Goal: Task Accomplishment & Management: Manage account settings

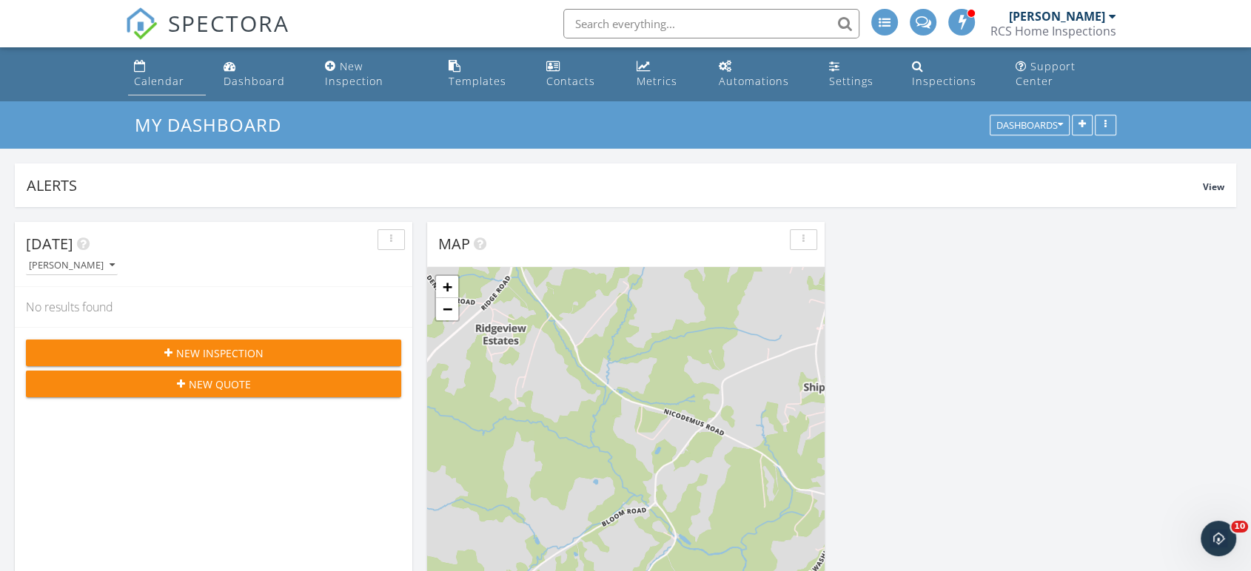
click at [170, 74] on div "Calendar" at bounding box center [159, 81] width 50 height 14
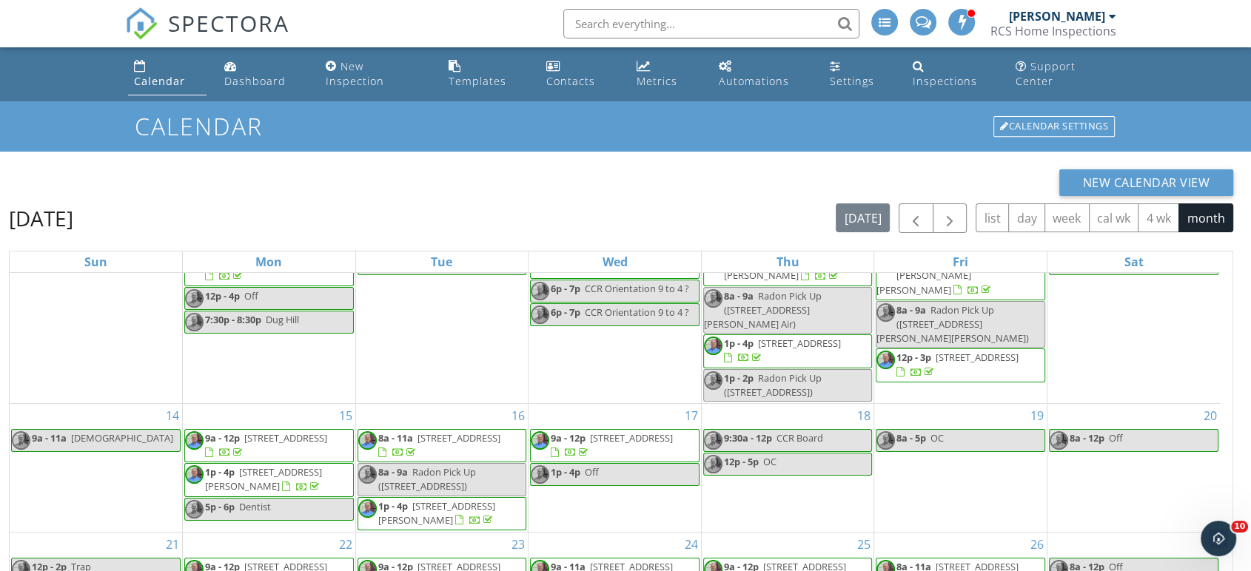
scroll to position [197, 0]
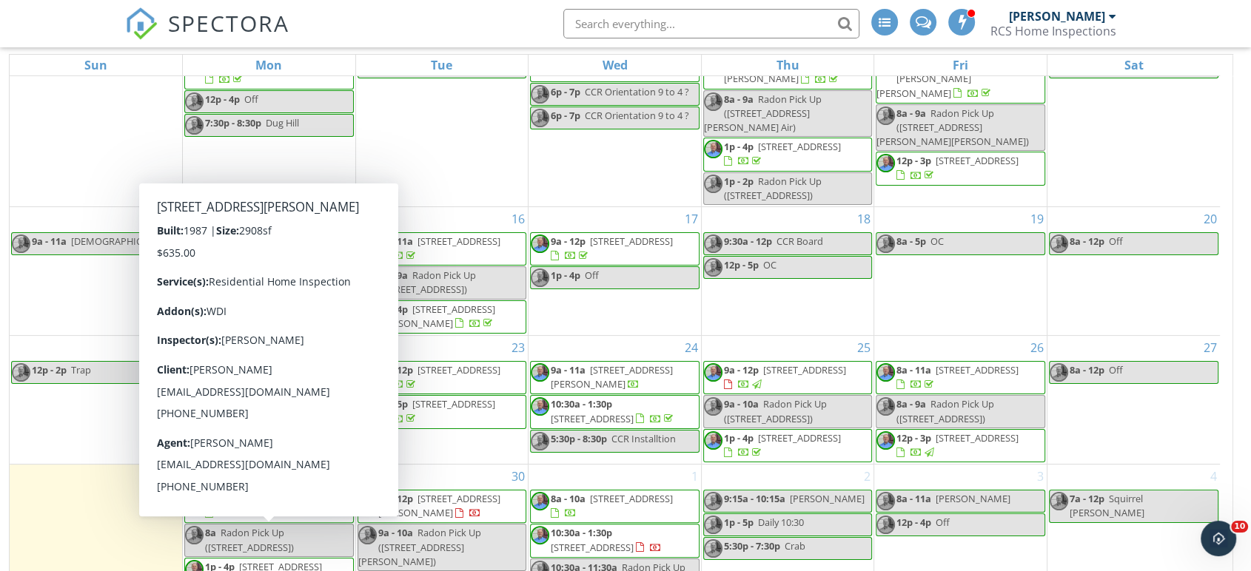
click at [321, 560] on span "1p - 4p 9321 Spring Water Path, Jessup 20794" at bounding box center [269, 574] width 168 height 29
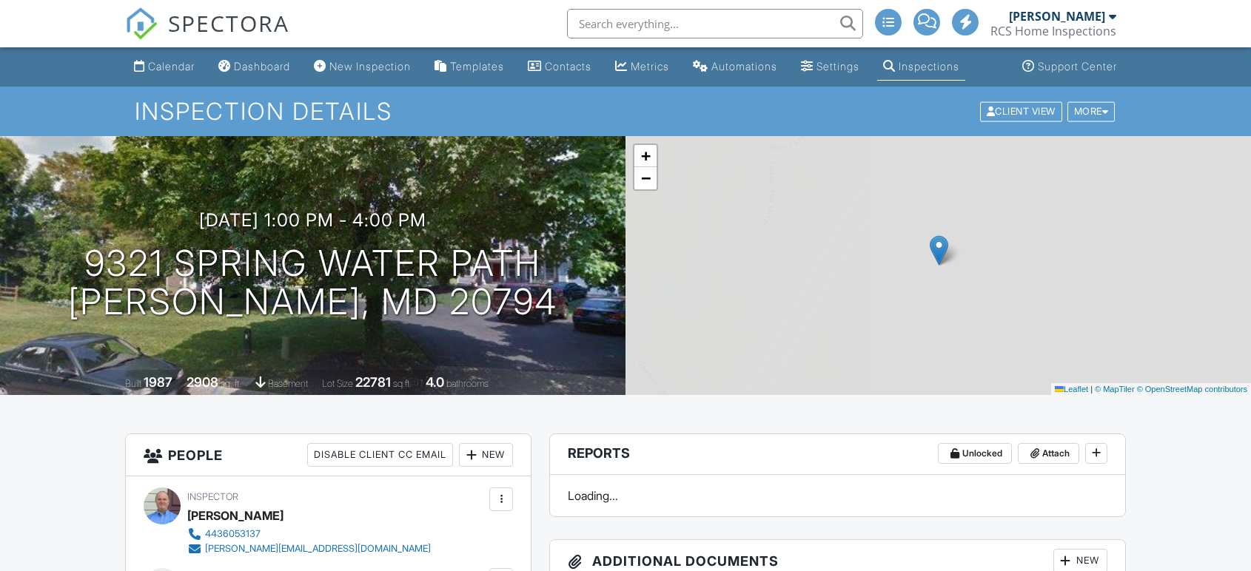
click at [164, 64] on div "Calendar" at bounding box center [171, 66] width 47 height 13
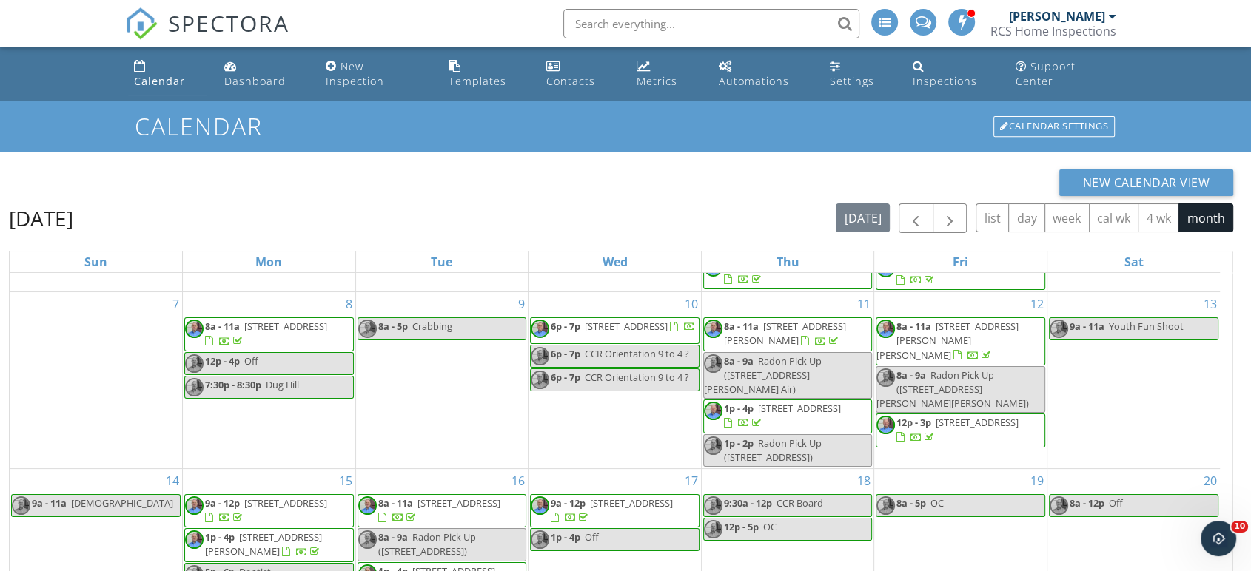
scroll to position [189, 0]
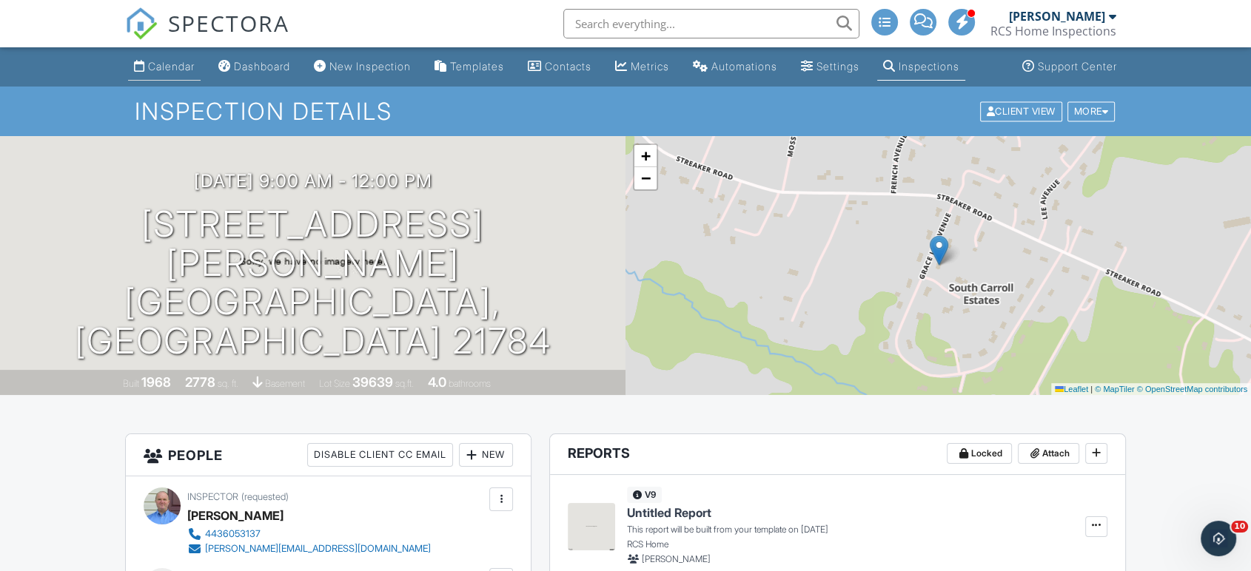
click at [181, 67] on div "Calendar" at bounding box center [171, 66] width 47 height 13
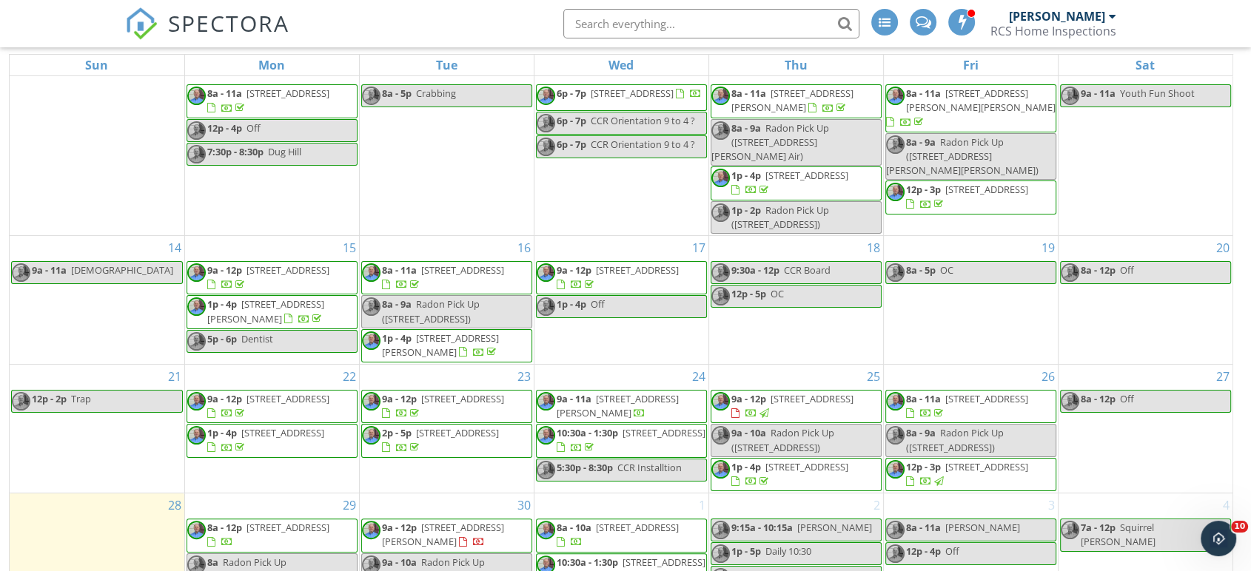
scroll to position [189, 0]
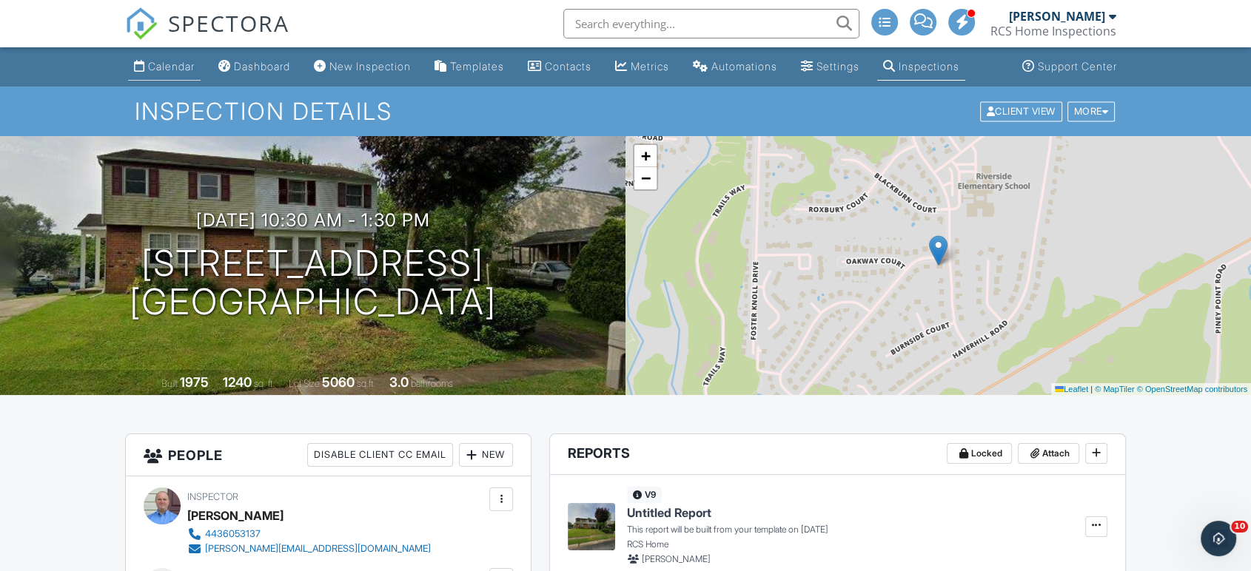
click at [149, 67] on div "Calendar" at bounding box center [171, 66] width 47 height 13
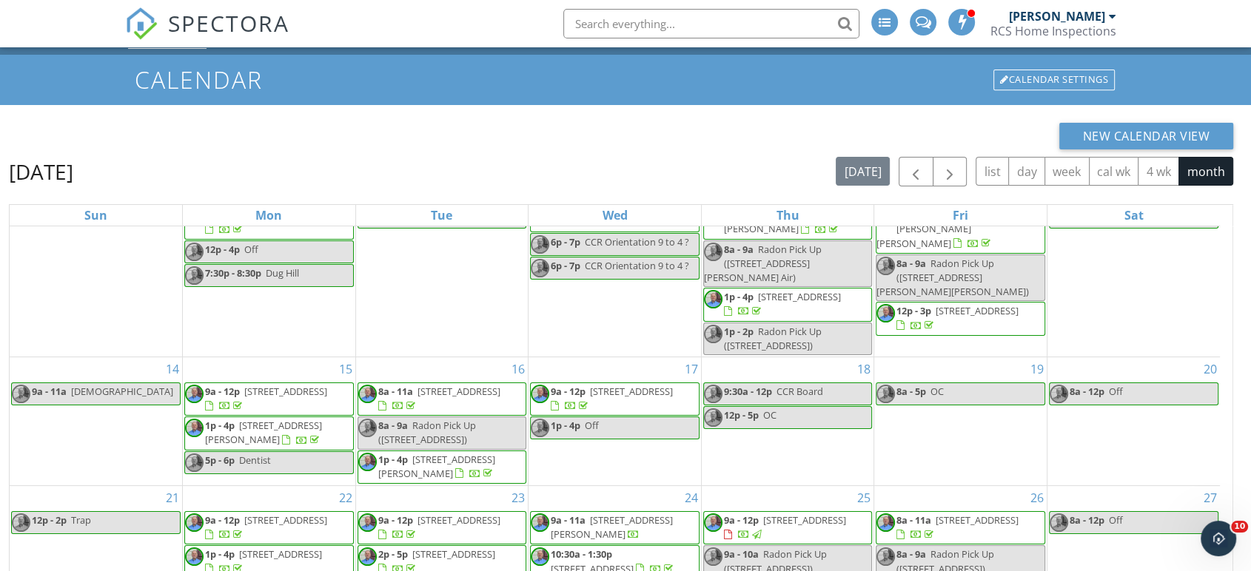
scroll to position [197, 0]
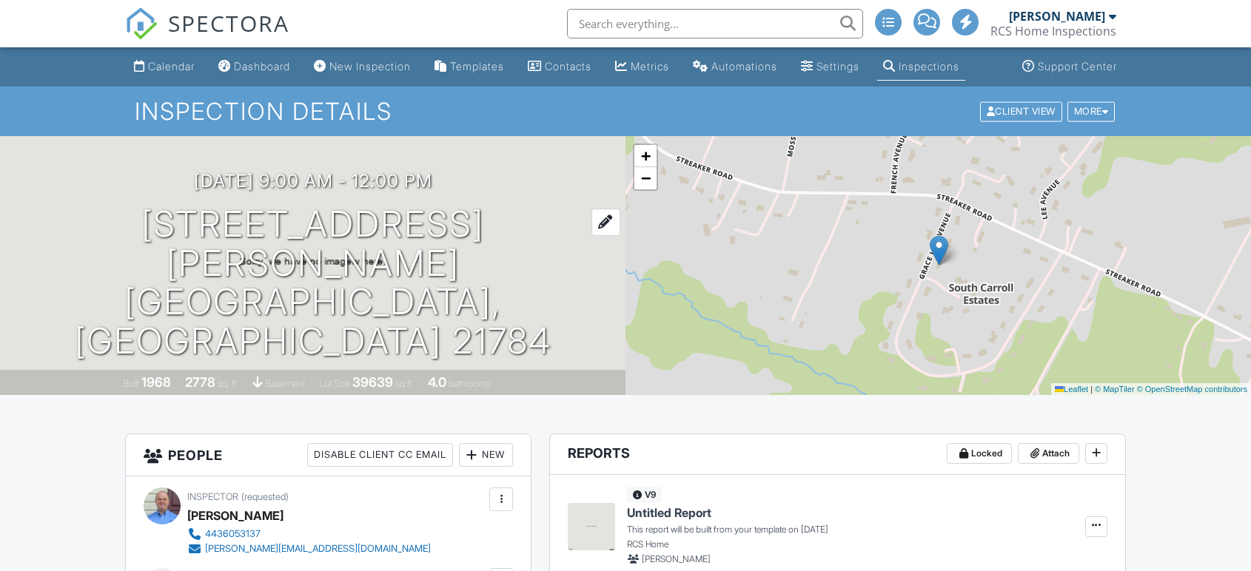
click at [349, 254] on h1 "5905 Grace Lee Ave Sykesville, MD 21784" at bounding box center [313, 283] width 578 height 156
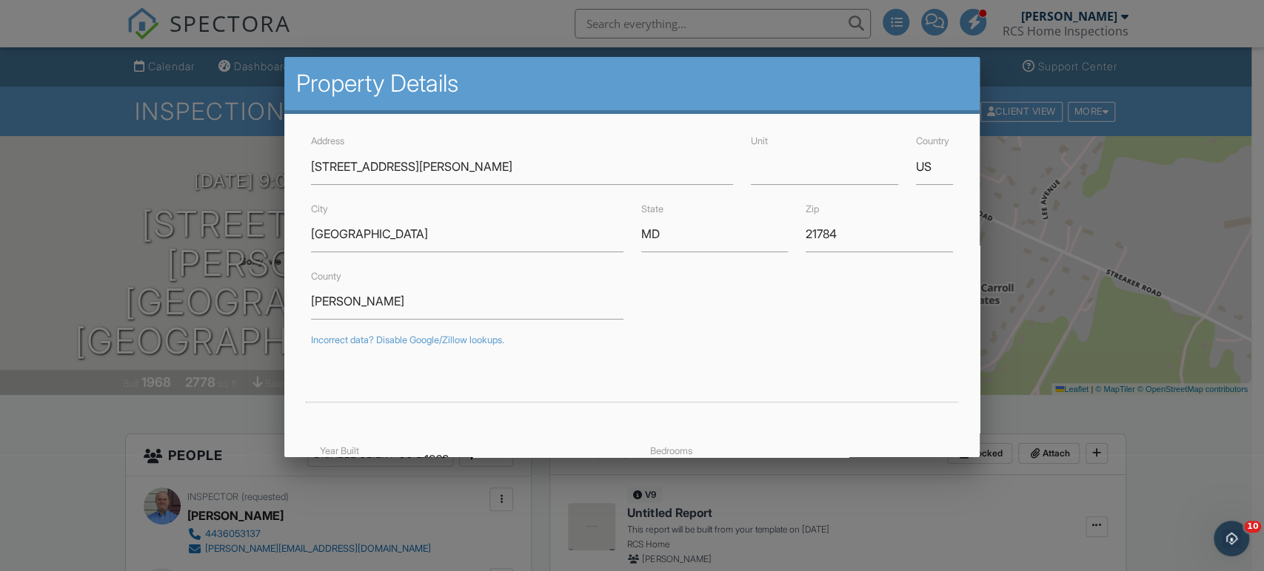
click at [101, 481] on div at bounding box center [632, 283] width 1264 height 714
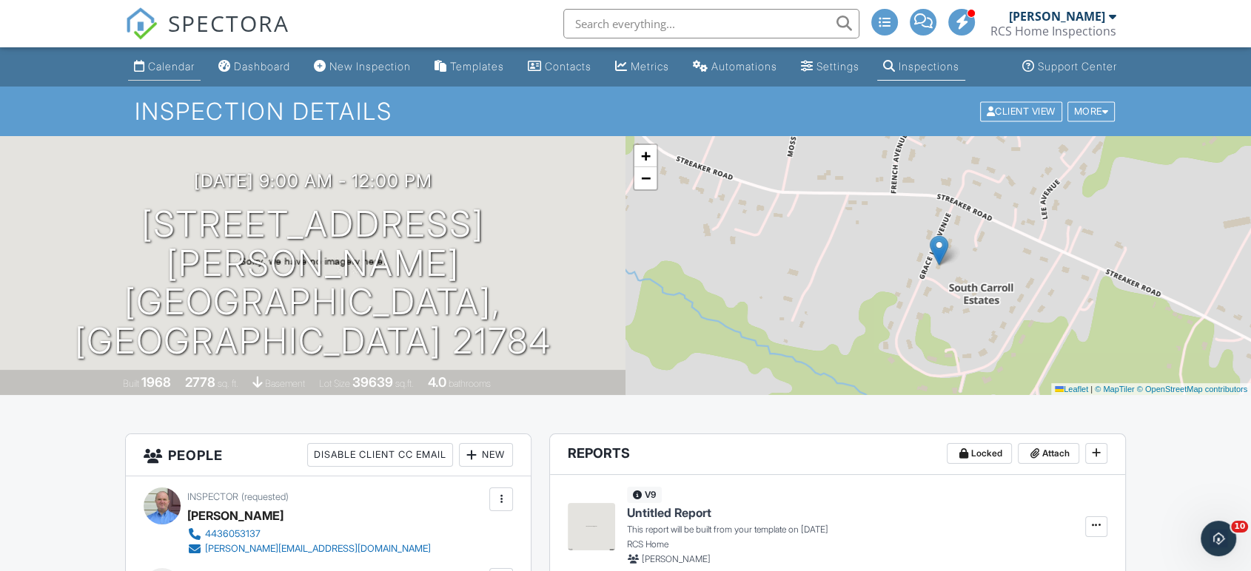
click at [171, 61] on div "Calendar" at bounding box center [171, 66] width 47 height 13
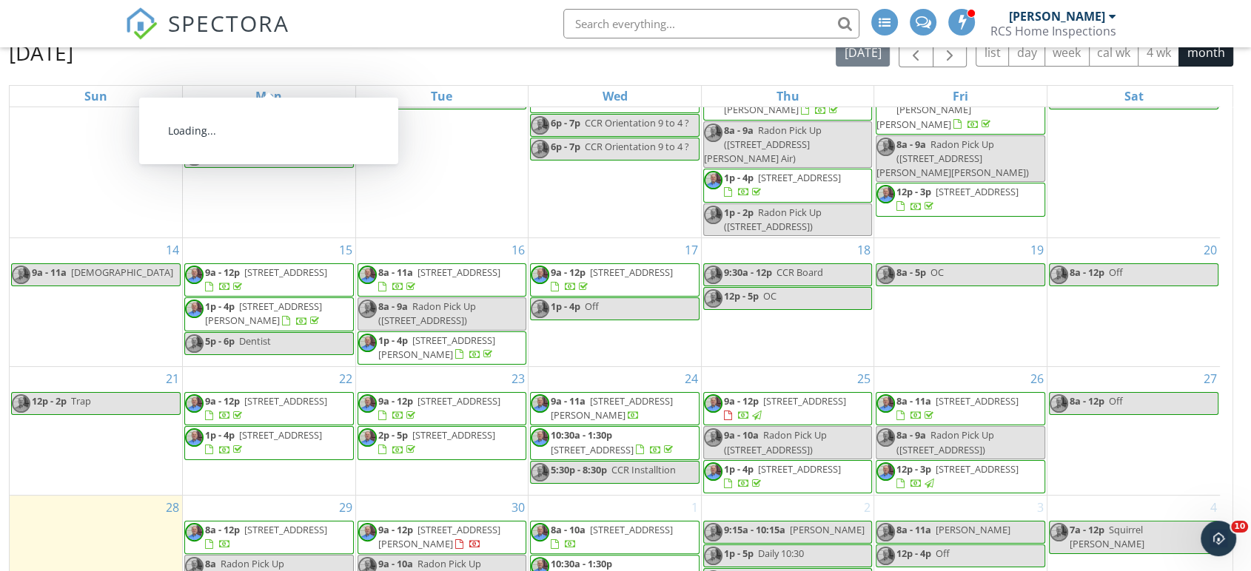
scroll to position [197, 0]
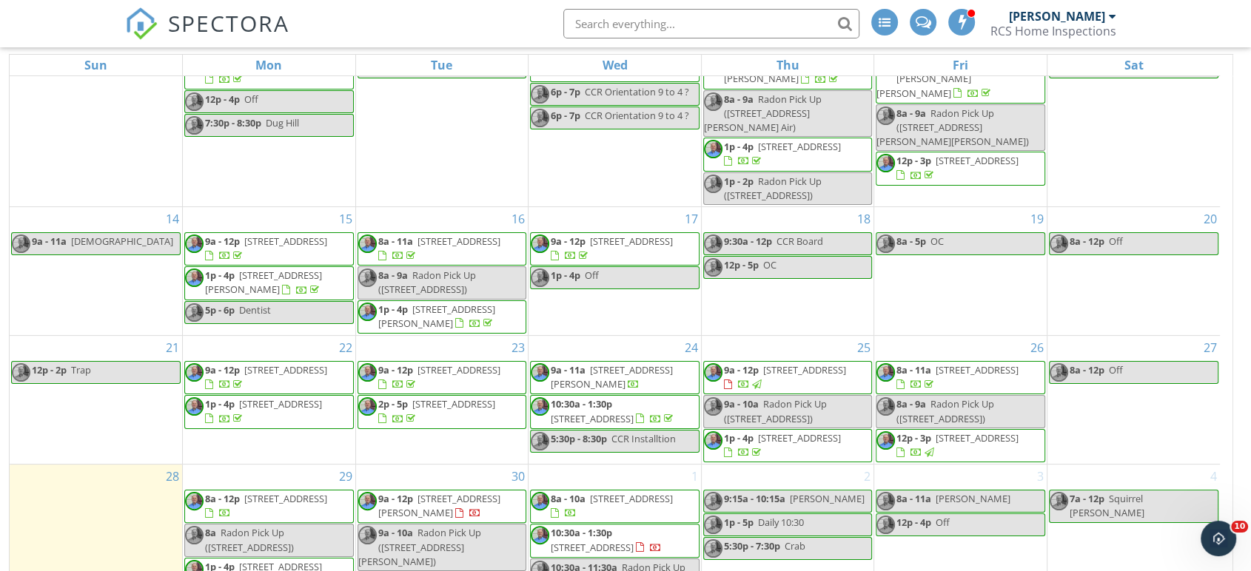
click at [588, 526] on span "10:30a - 1:30p" at bounding box center [581, 532] width 61 height 13
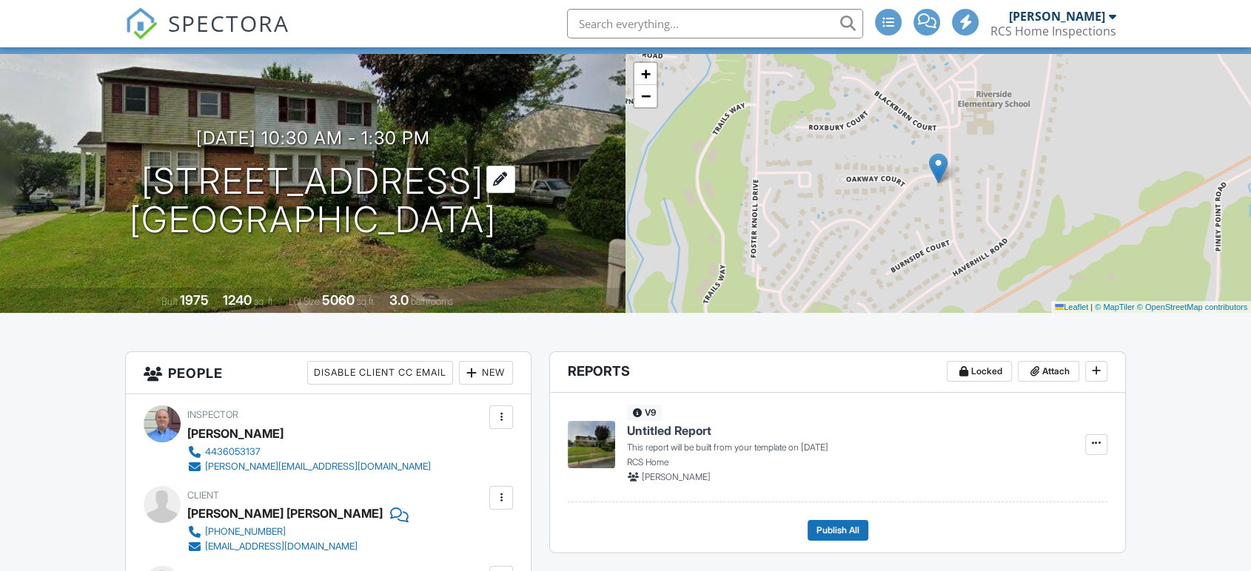
click at [261, 177] on h1 "[STREET_ADDRESS] [GEOGRAPHIC_DATA], MD 21085" at bounding box center [313, 201] width 367 height 78
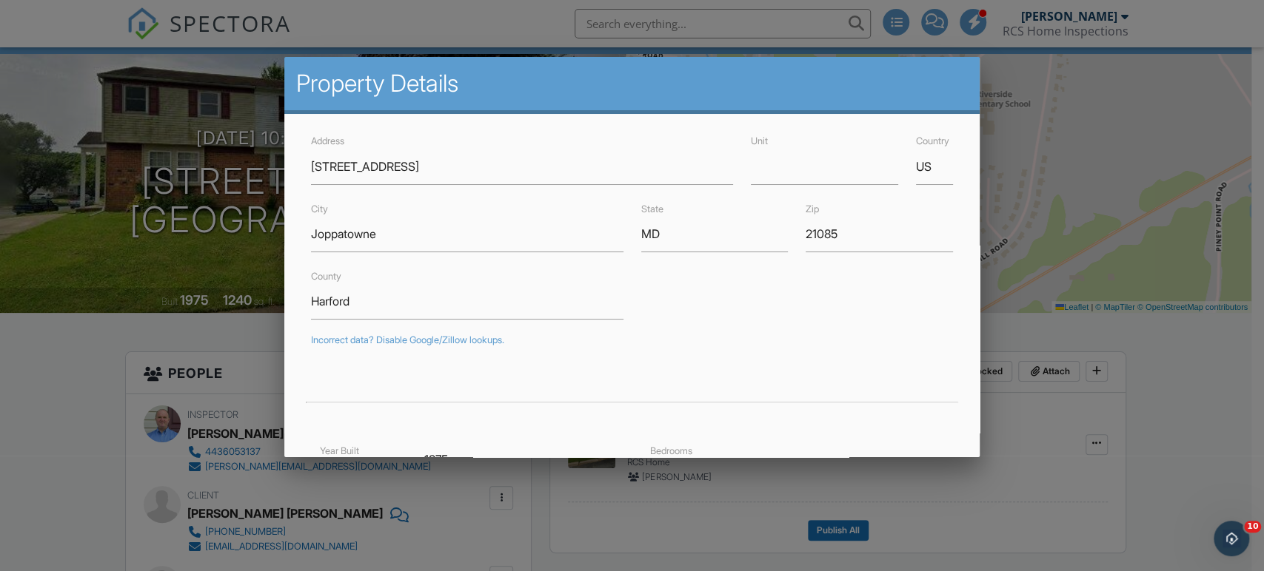
click at [41, 434] on div at bounding box center [632, 283] width 1264 height 714
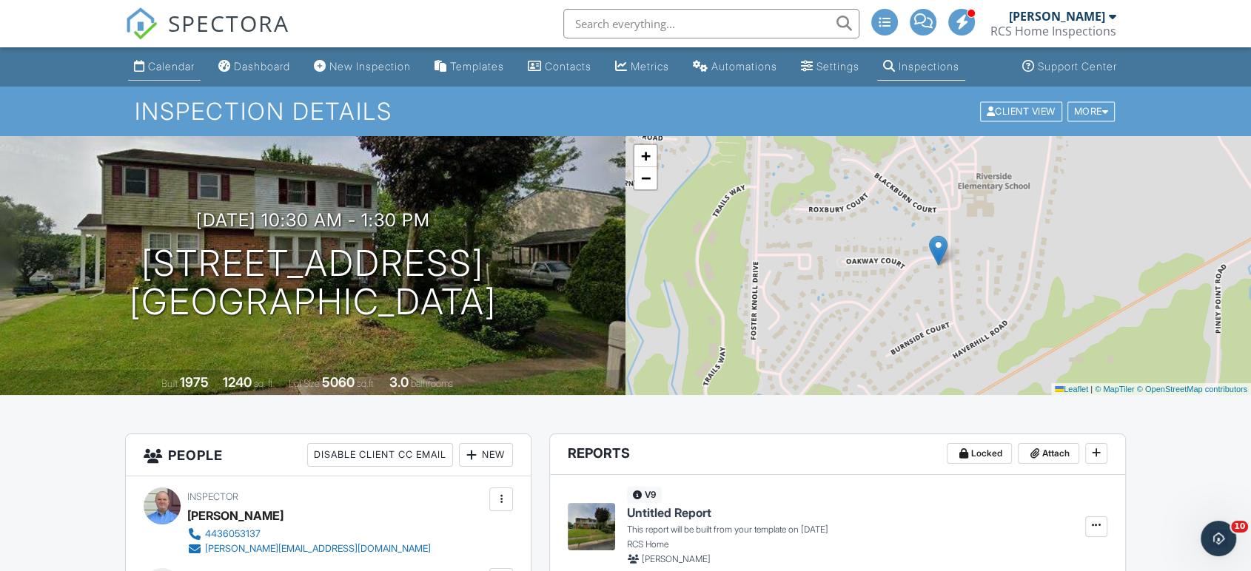
click at [169, 69] on div "Calendar" at bounding box center [171, 66] width 47 height 13
